Goal: Communication & Community: Answer question/provide support

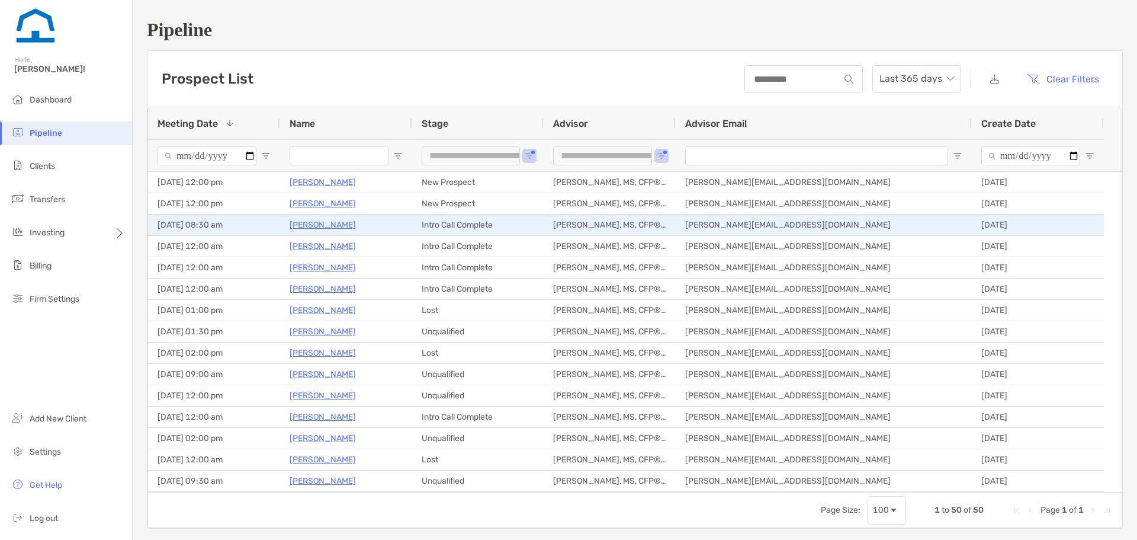
click at [335, 225] on p "Andrew Myers" at bounding box center [323, 224] width 66 height 15
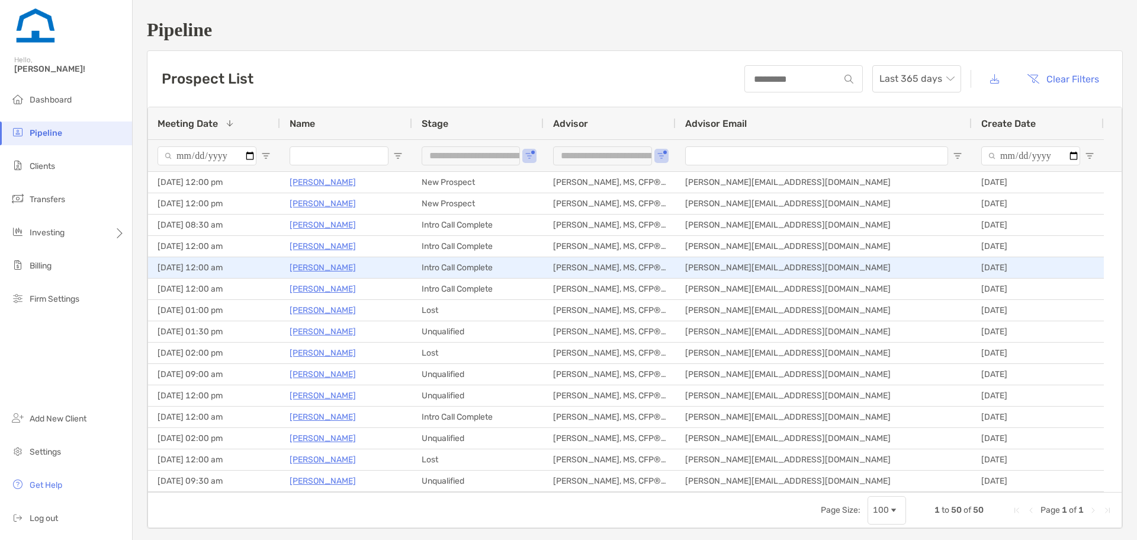
click at [333, 265] on p "Jenna Colturi" at bounding box center [323, 267] width 66 height 15
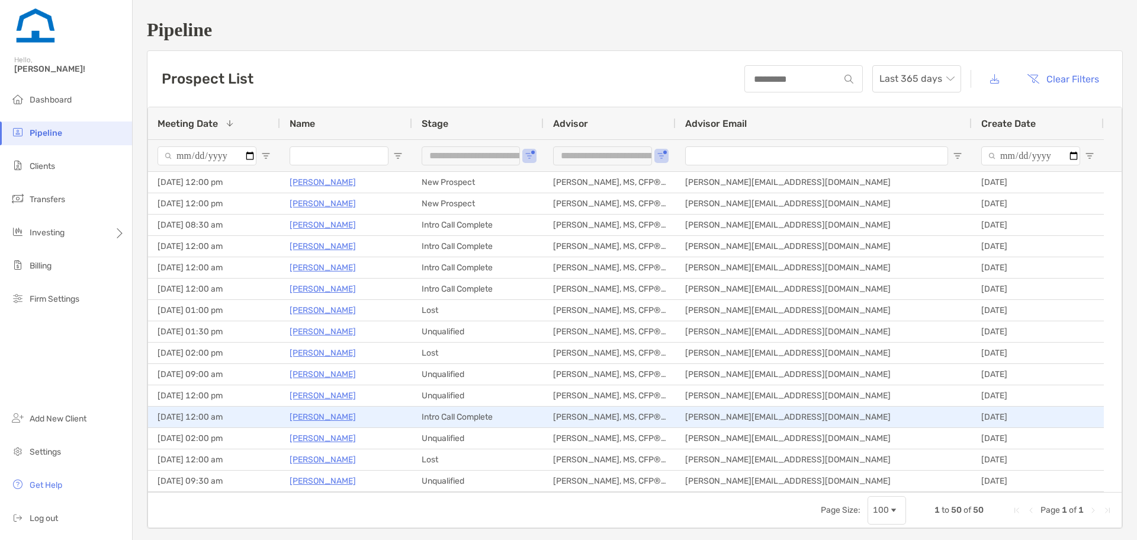
click at [329, 415] on p "[PERSON_NAME]" at bounding box center [323, 416] width 66 height 15
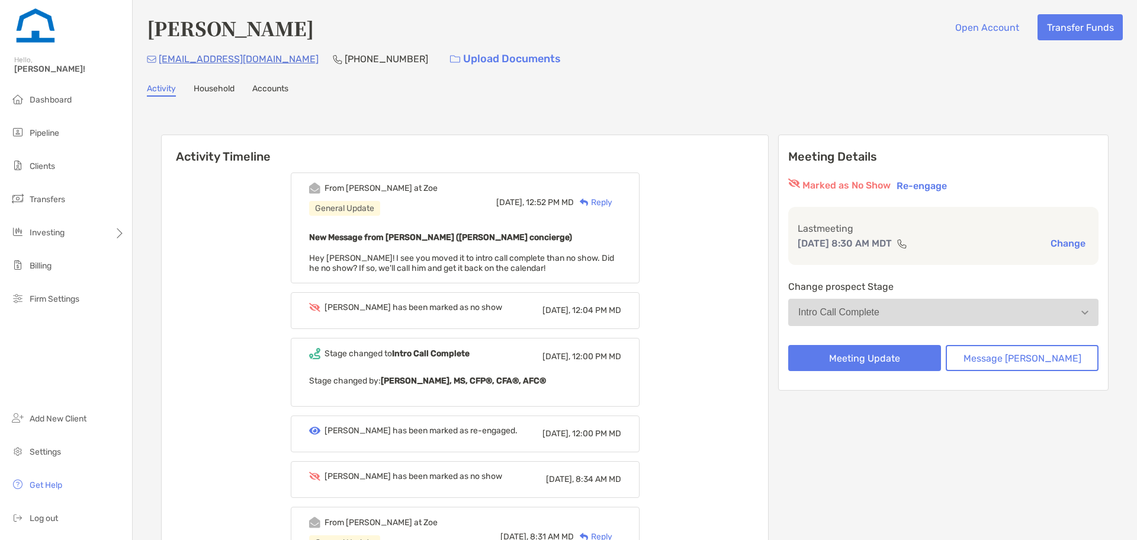
click at [951, 187] on button "Re-engage" at bounding box center [921, 185] width 57 height 14
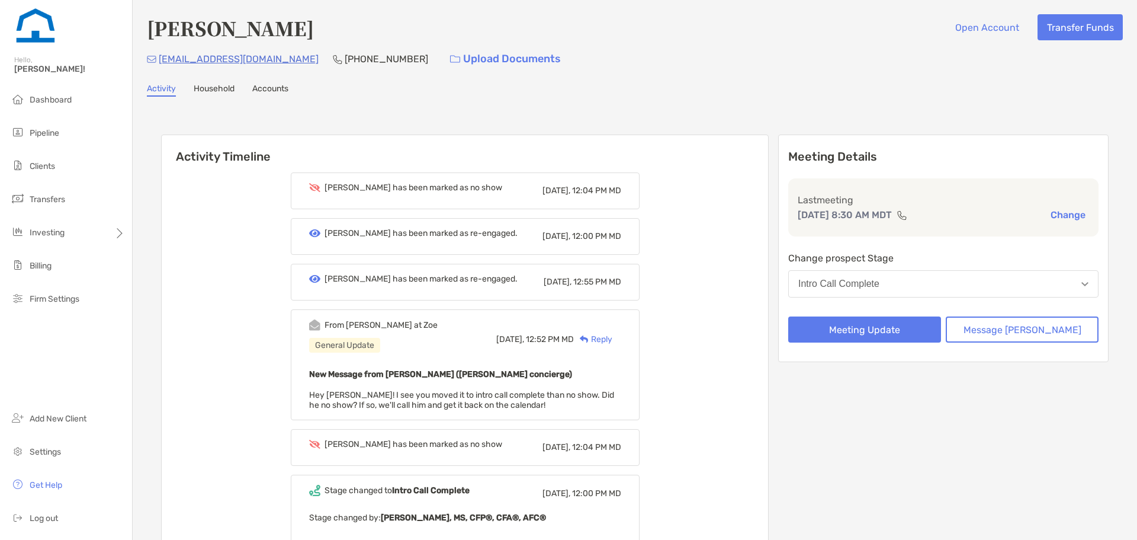
click at [880, 285] on div "Intro Call Complete" at bounding box center [838, 283] width 81 height 11
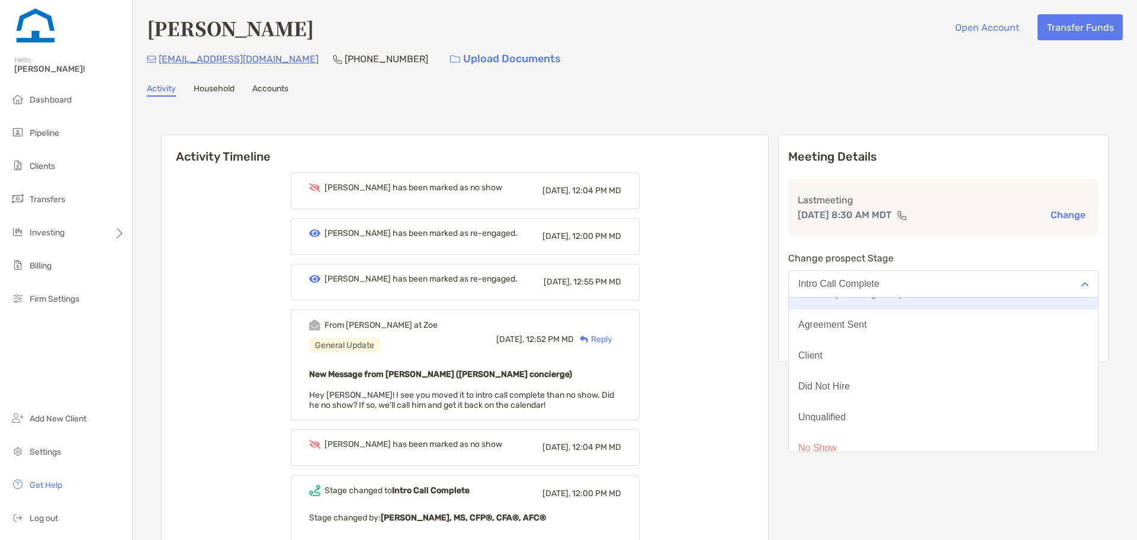
scroll to position [92, 0]
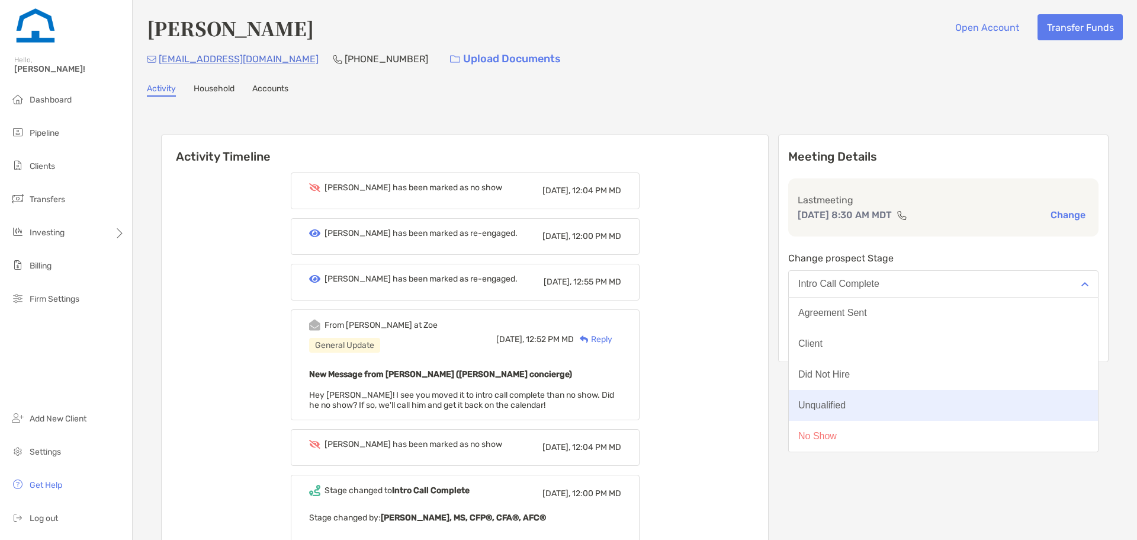
click at [880, 400] on button "Unqualified" at bounding box center [943, 405] width 309 height 31
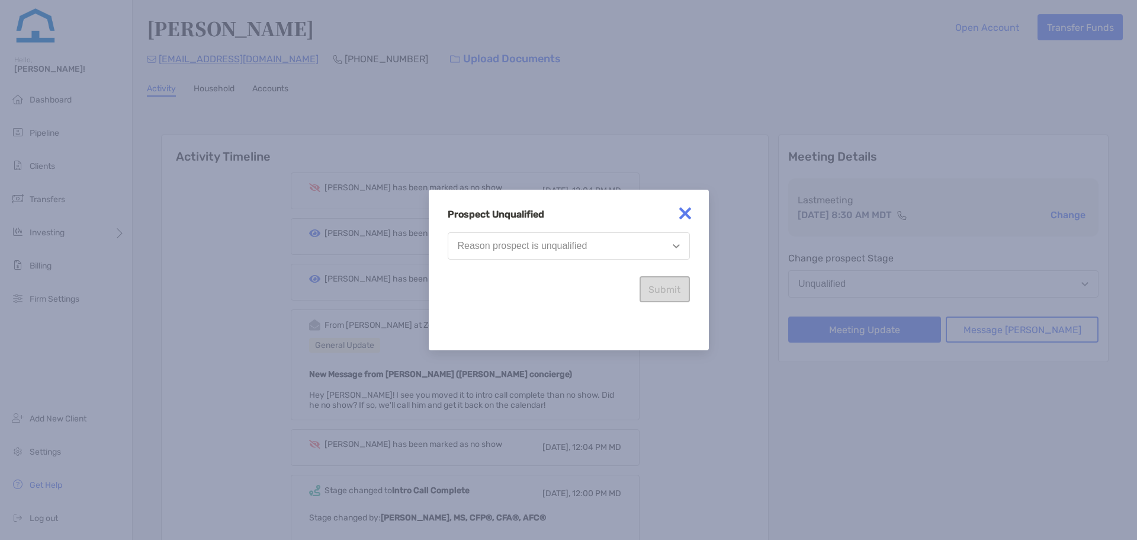
click at [611, 229] on div "Prospect Unqualified Reason prospect is unqualified Submit" at bounding box center [569, 255] width 242 height 94
click at [611, 238] on button "Reason prospect is unqualified" at bounding box center [569, 245] width 242 height 27
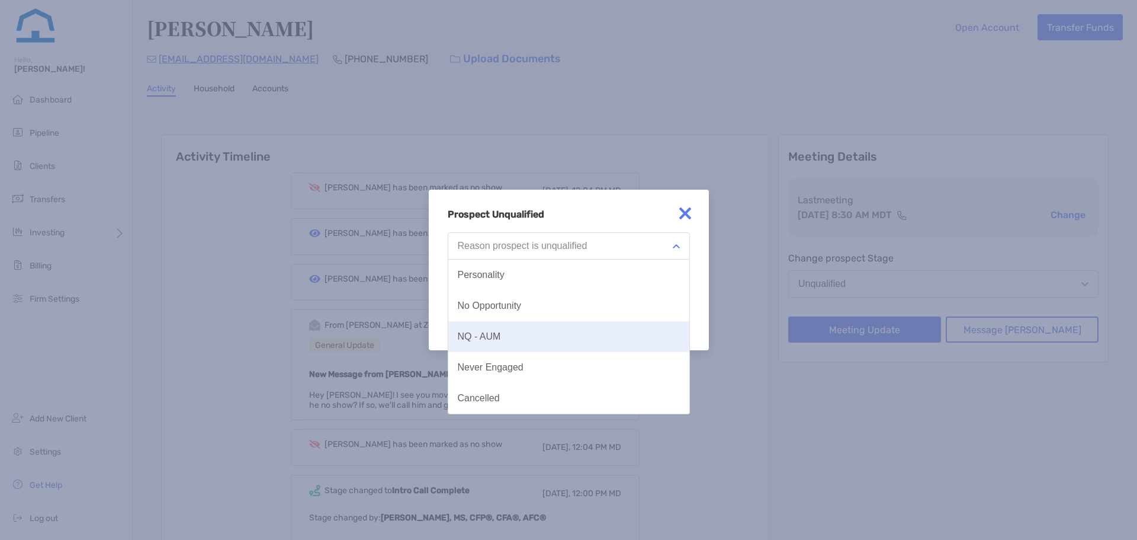
click at [572, 333] on button "NQ - AUM" at bounding box center [568, 336] width 241 height 31
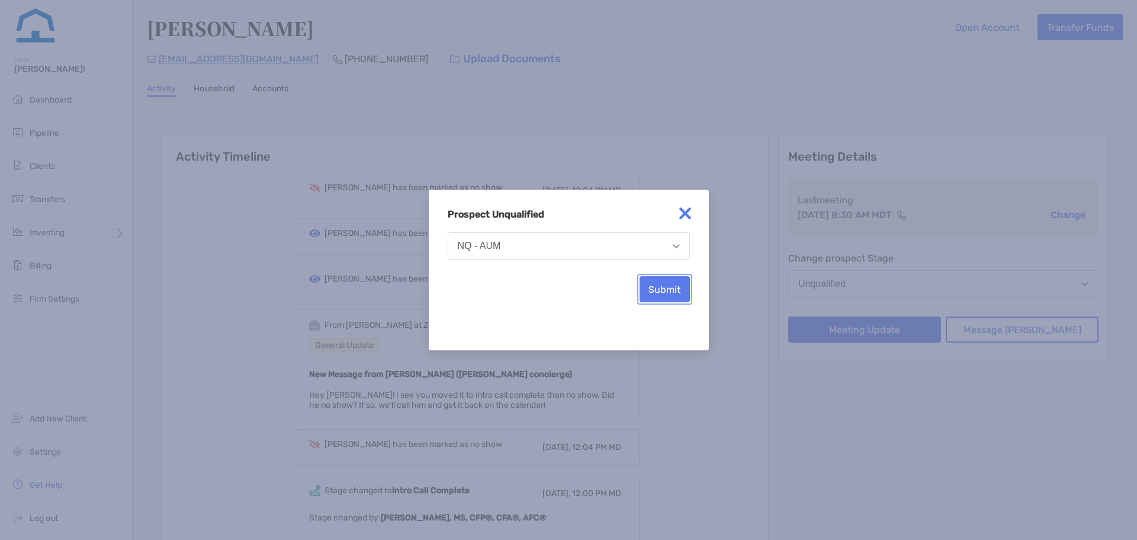
click at [666, 298] on button "Submit" at bounding box center [665, 289] width 50 height 26
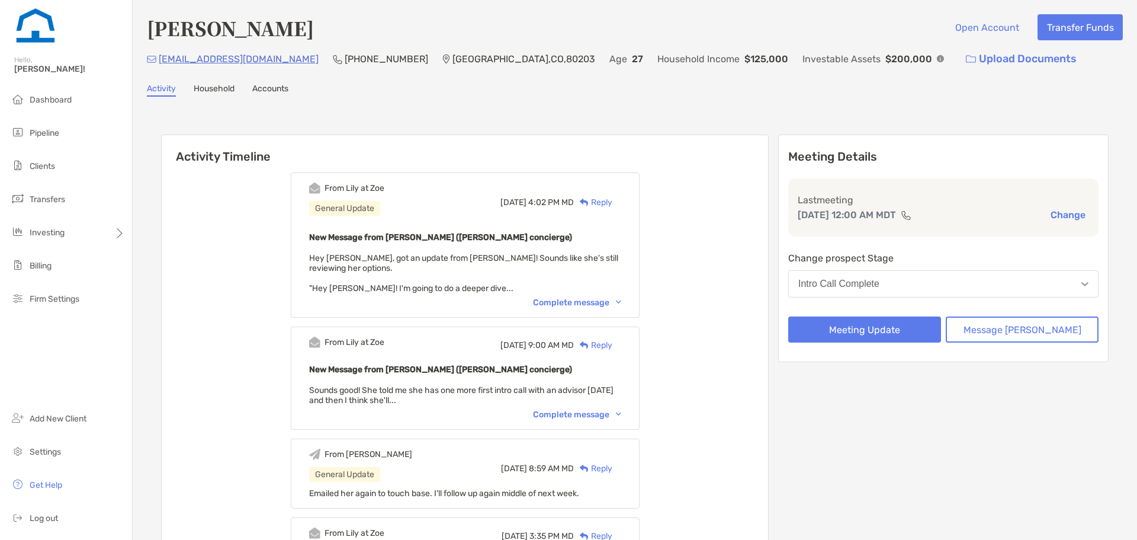
drag, startPoint x: 645, startPoint y: 93, endPoint x: 647, endPoint y: 99, distance: 6.2
click at [645, 94] on div "Activity Household Accounts" at bounding box center [635, 90] width 976 height 13
click at [606, 306] on div "Complete message" at bounding box center [577, 302] width 88 height 10
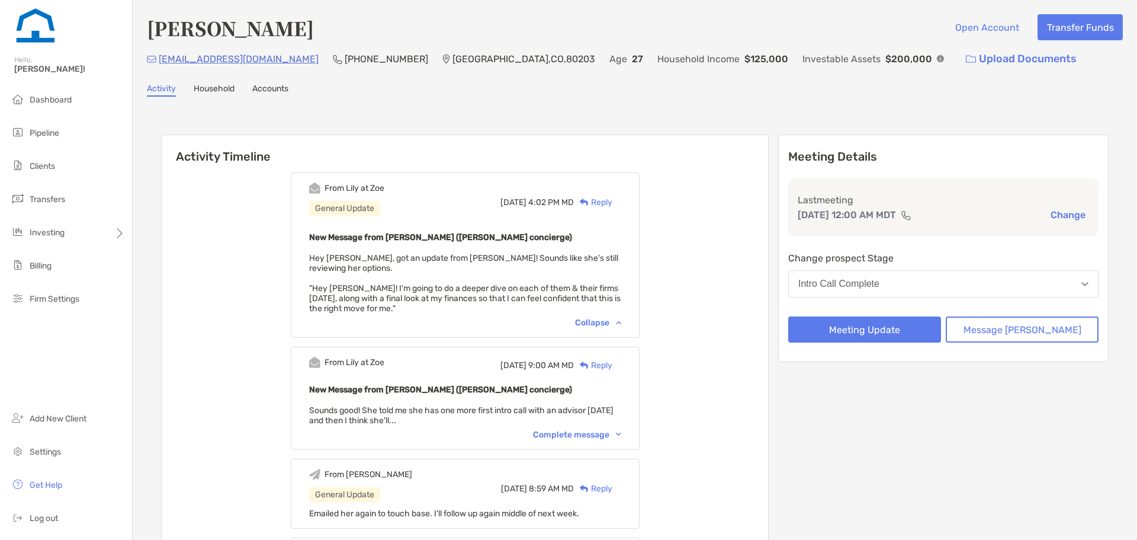
click at [612, 203] on div "Reply" at bounding box center [593, 202] width 38 height 12
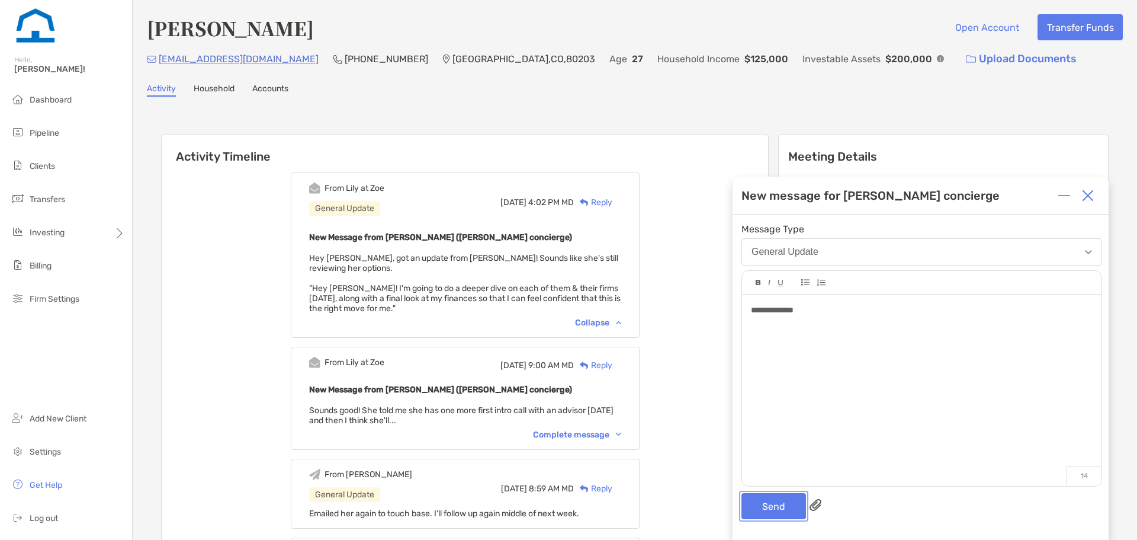
click at [759, 498] on button "Send" at bounding box center [774, 506] width 65 height 26
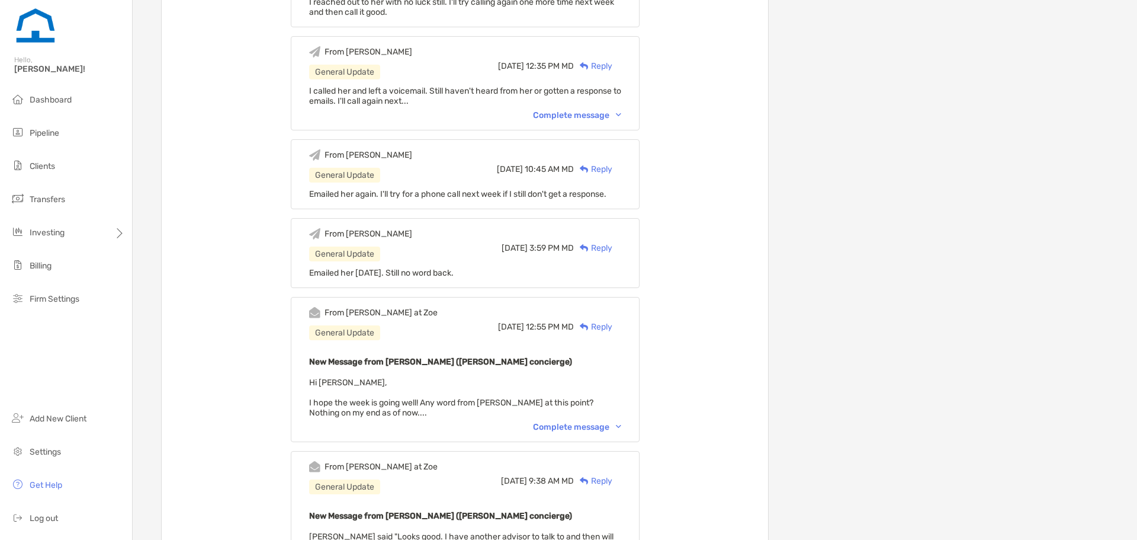
scroll to position [474, 0]
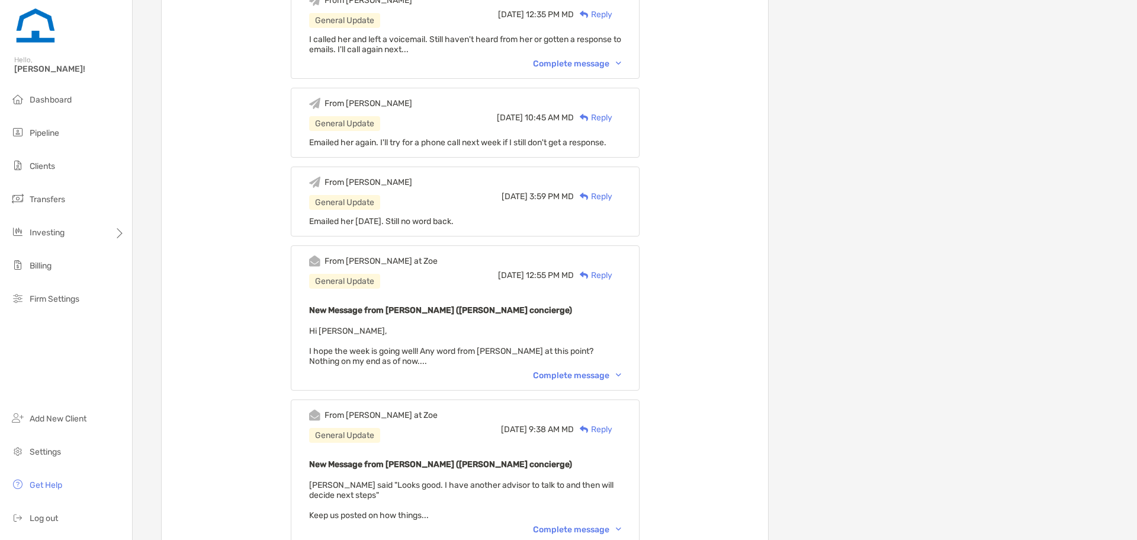
click at [590, 376] on div "Complete message" at bounding box center [577, 375] width 88 height 10
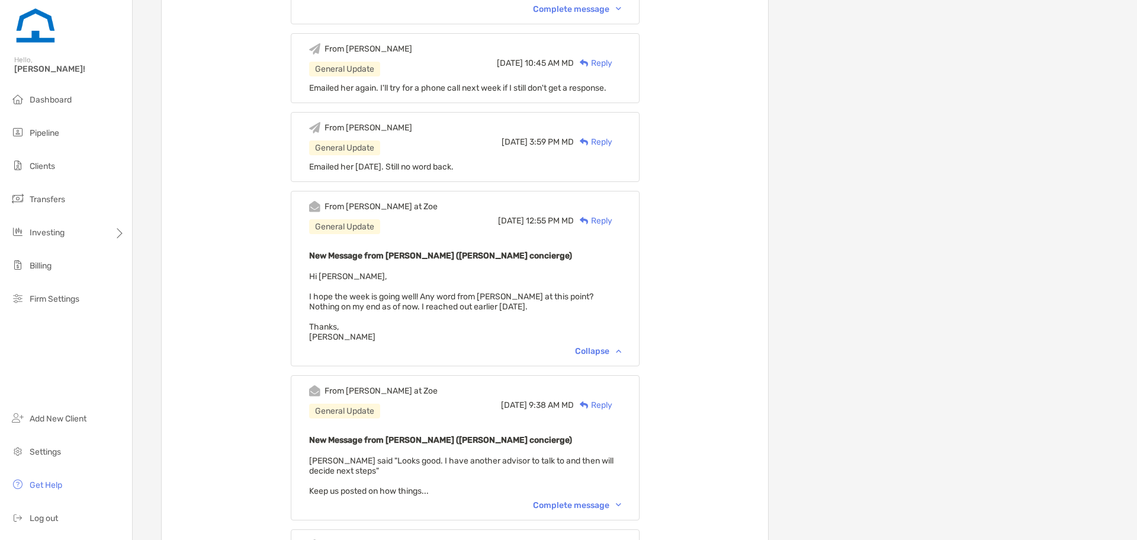
scroll to position [533, 0]
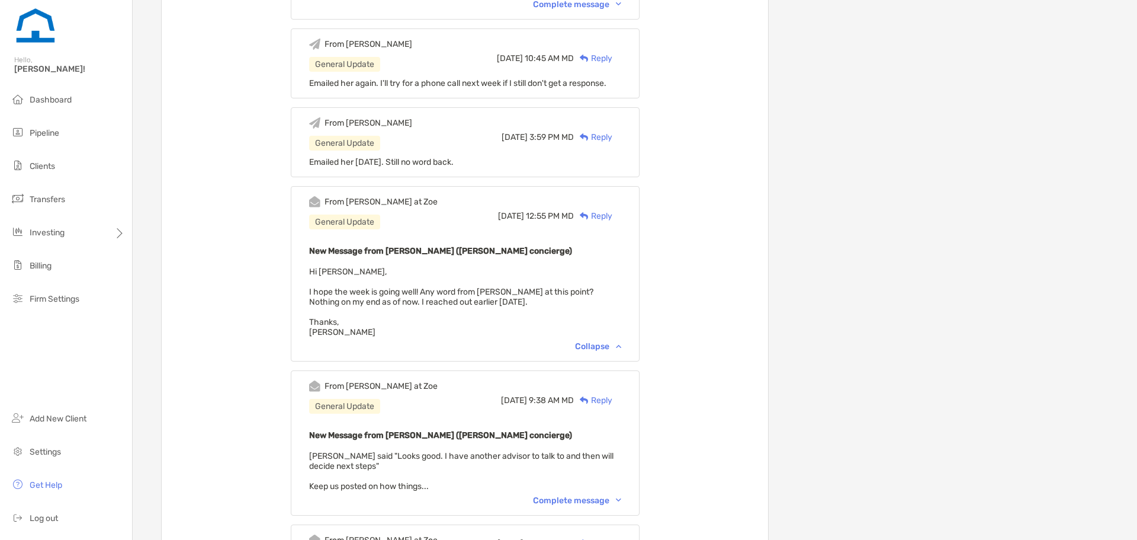
click at [601, 501] on div "Complete message" at bounding box center [577, 500] width 88 height 10
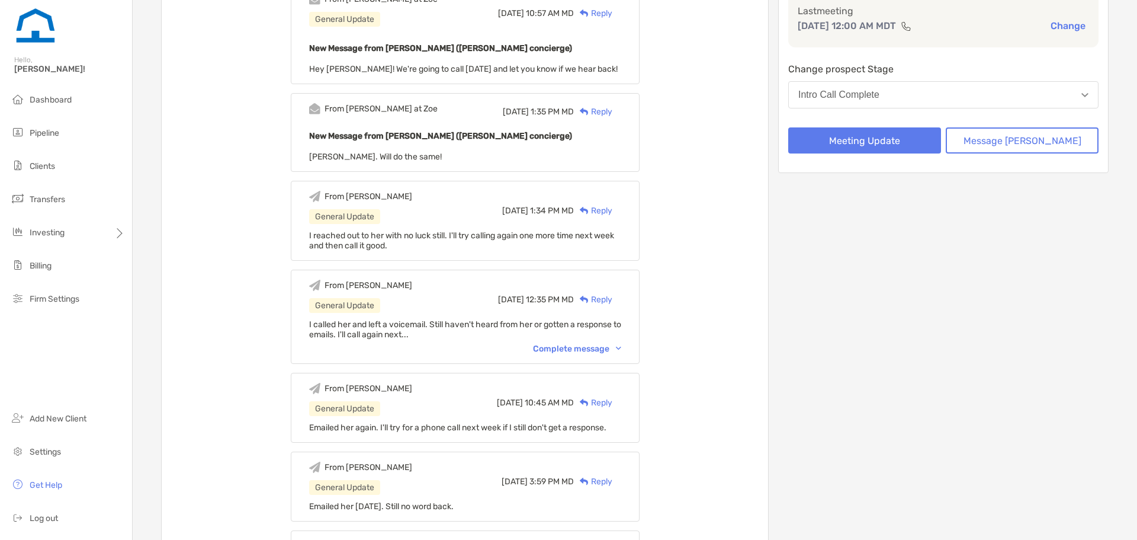
scroll to position [0, 0]
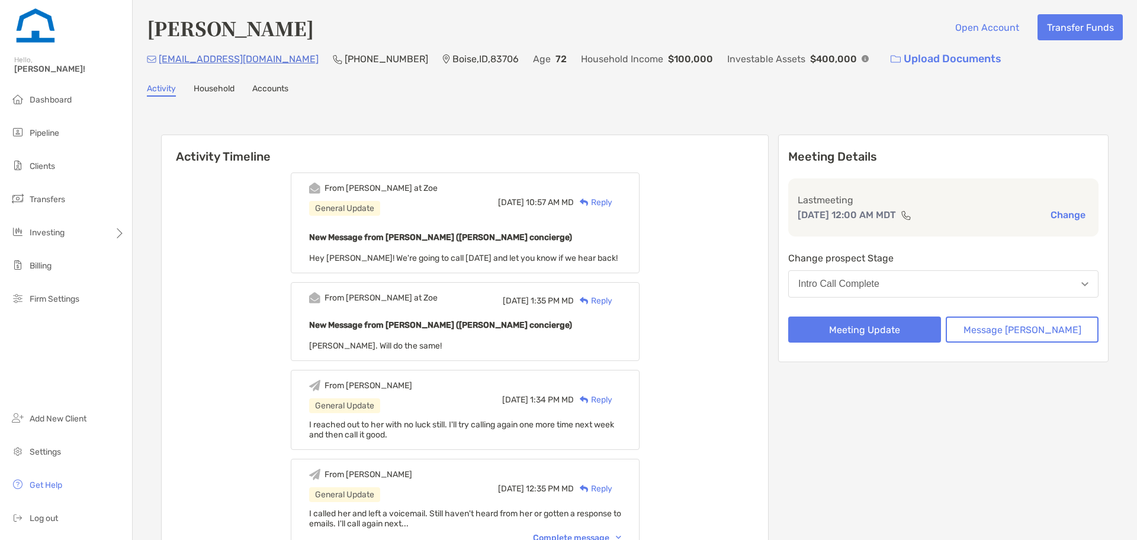
click at [589, 201] on img at bounding box center [584, 202] width 9 height 8
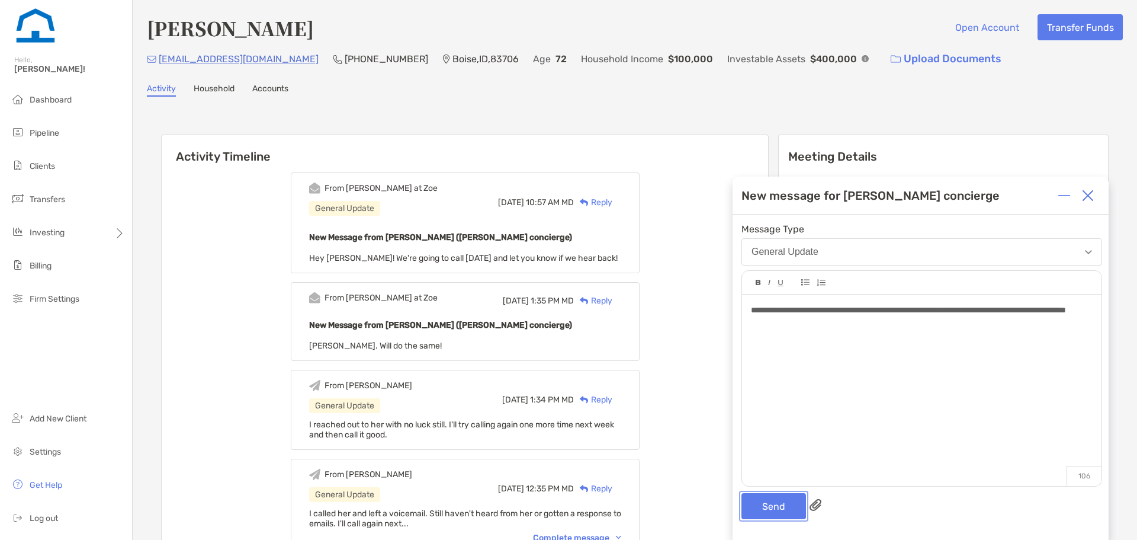
click at [785, 495] on button "Send" at bounding box center [774, 506] width 65 height 26
